Goal: Information Seeking & Learning: Learn about a topic

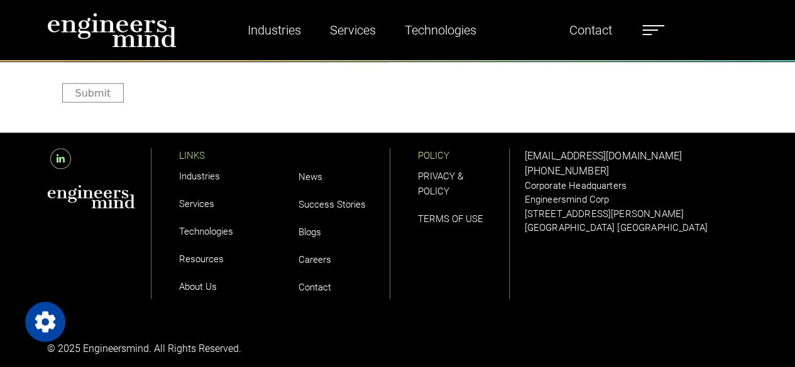
scroll to position [3658, 0]
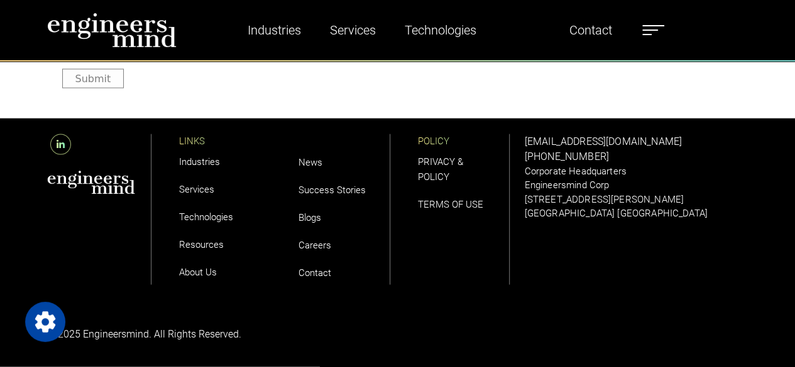
click at [317, 247] on link "Careers" at bounding box center [314, 245] width 33 height 11
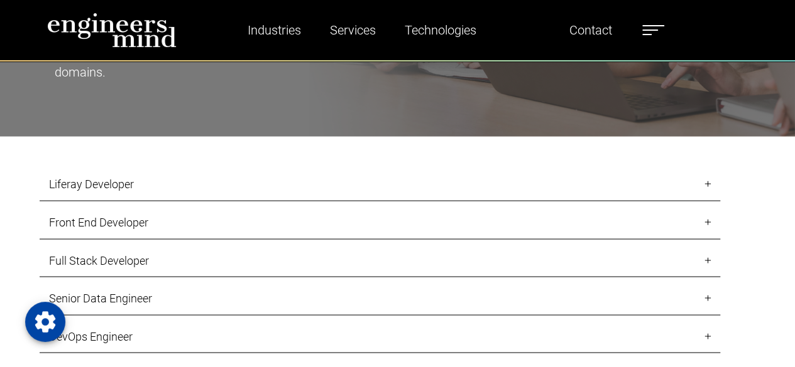
scroll to position [1068, 0]
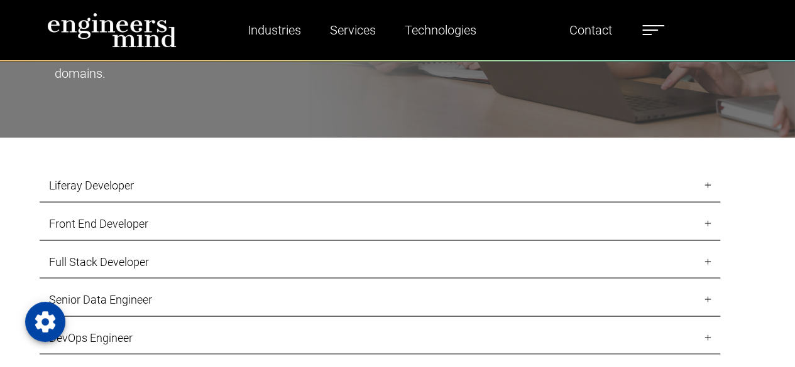
click at [705, 184] on link "Liferay Developer" at bounding box center [380, 185] width 680 height 33
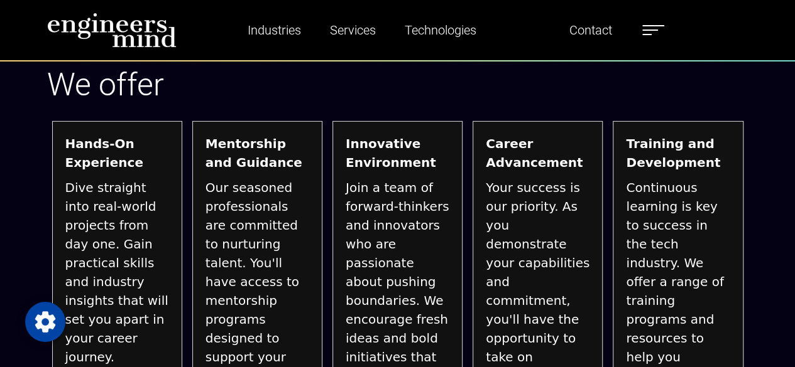
scroll to position [1922, 0]
